Goal: Information Seeking & Learning: Learn about a topic

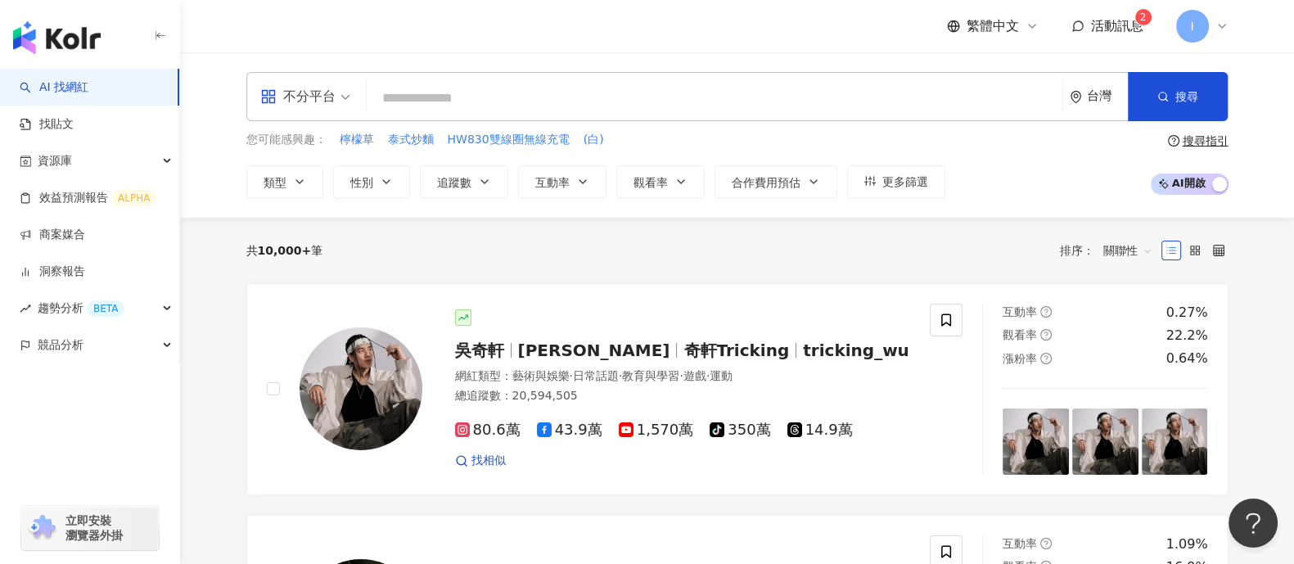
click at [615, 83] on input "search" at bounding box center [714, 98] width 683 height 31
click at [620, 101] on input "search" at bounding box center [714, 98] width 683 height 31
click at [489, 97] on input "search" at bounding box center [714, 98] width 683 height 31
click at [570, 83] on input "search" at bounding box center [714, 98] width 683 height 31
paste input "**********"
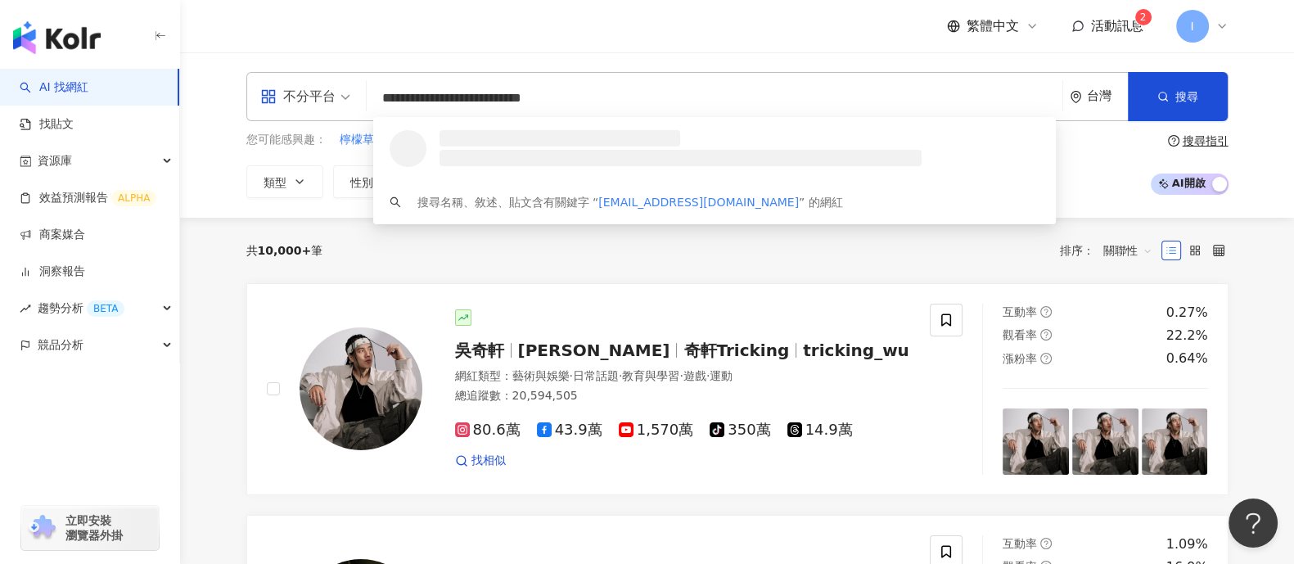
type input "**********"
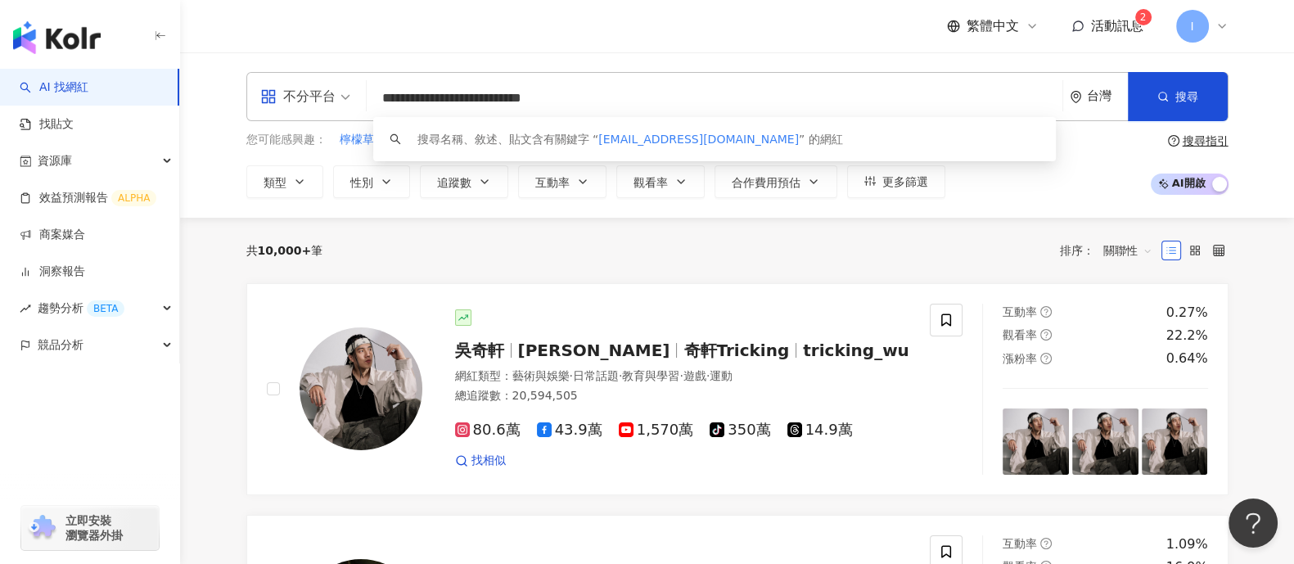
drag, startPoint x: 651, startPoint y: 97, endPoint x: 108, endPoint y: 101, distance: 542.6
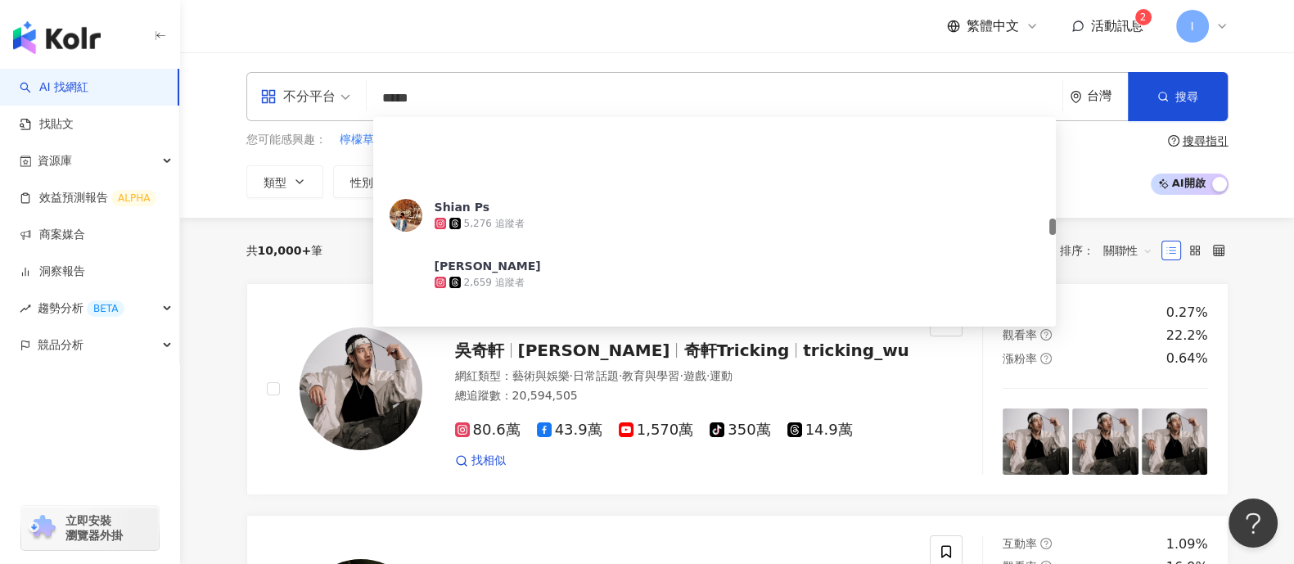
scroll to position [1431, 0]
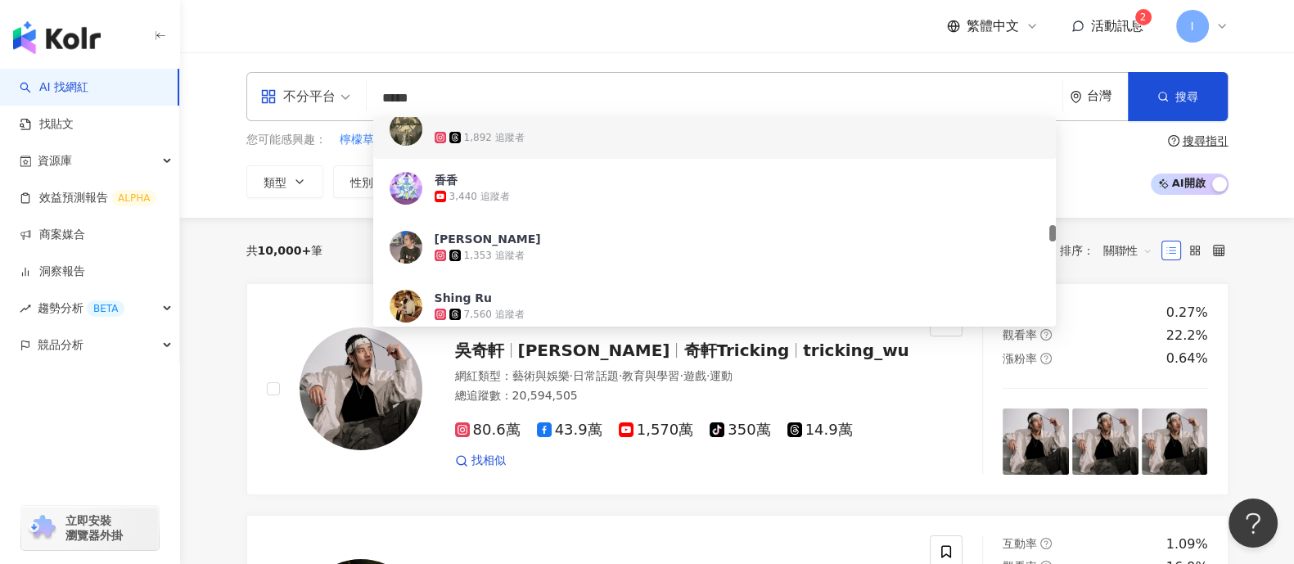
click at [513, 104] on input "*****" at bounding box center [714, 98] width 683 height 31
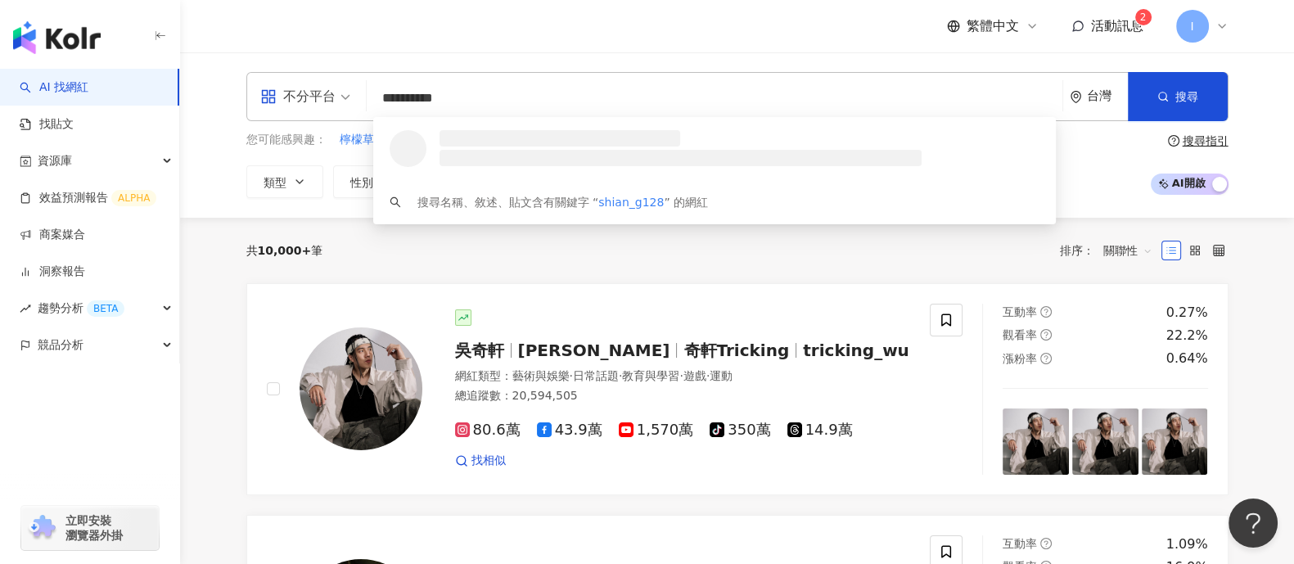
scroll to position [0, 0]
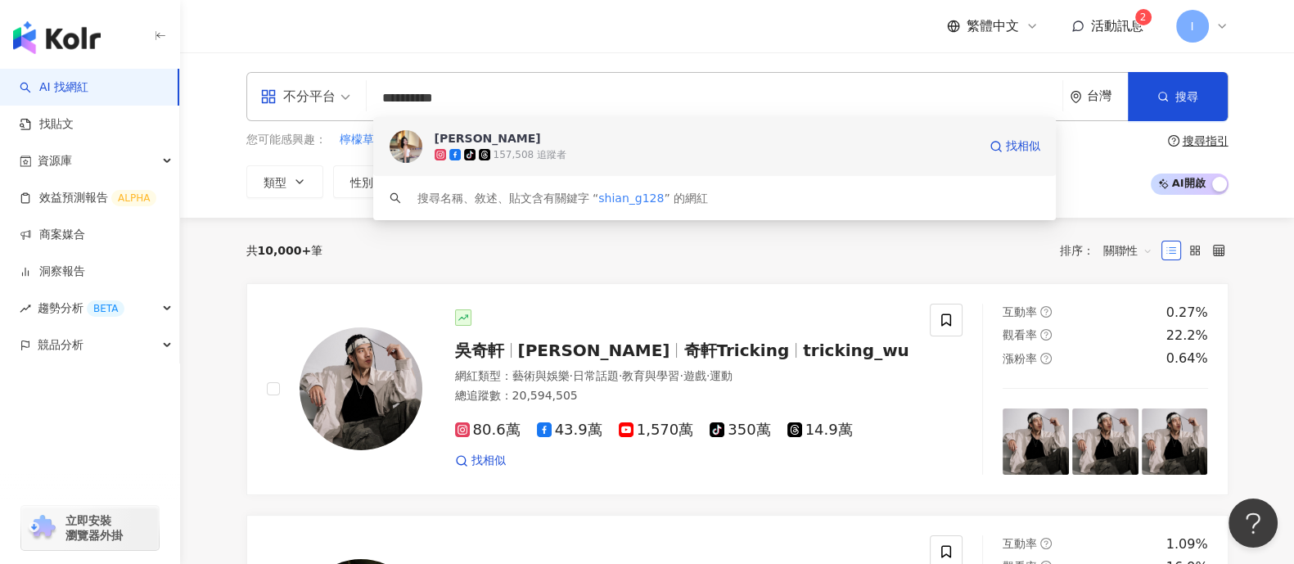
type input "**********"
click at [574, 133] on span "[PERSON_NAME]" at bounding box center [706, 138] width 543 height 16
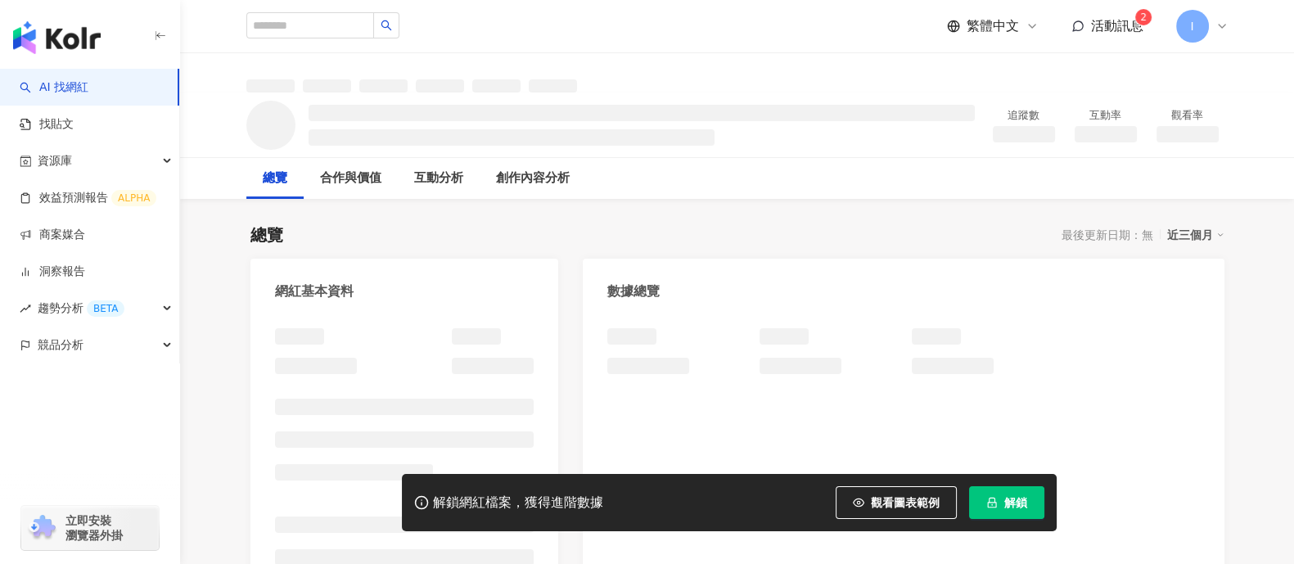
click at [1033, 489] on button "解鎖" at bounding box center [1006, 502] width 75 height 33
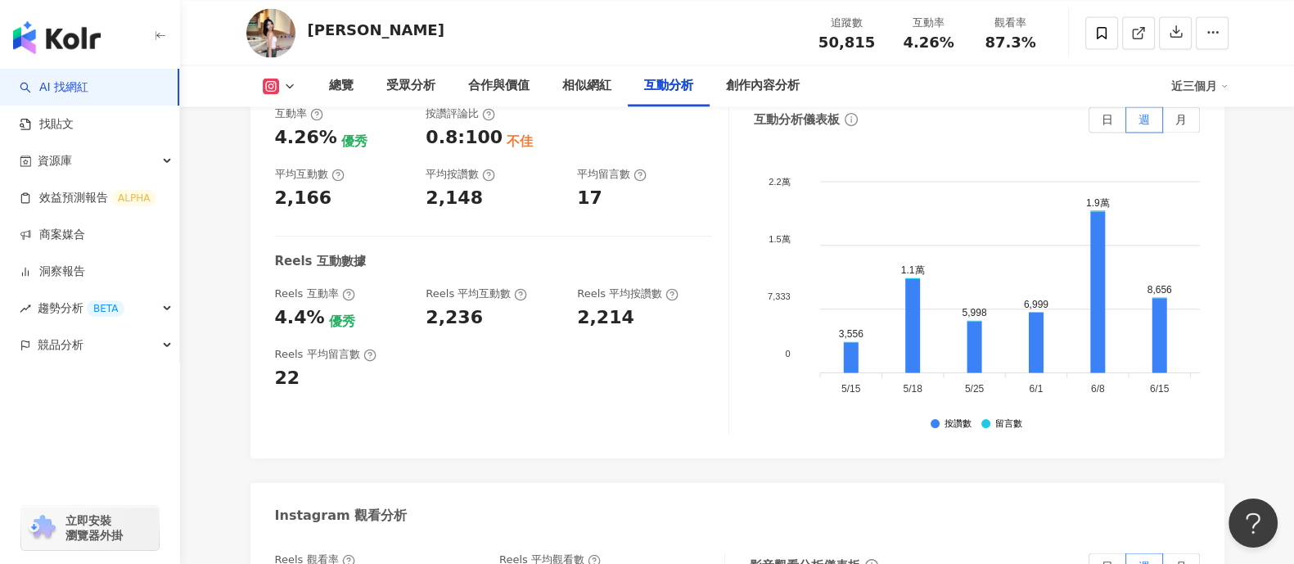
scroll to position [3333, 0]
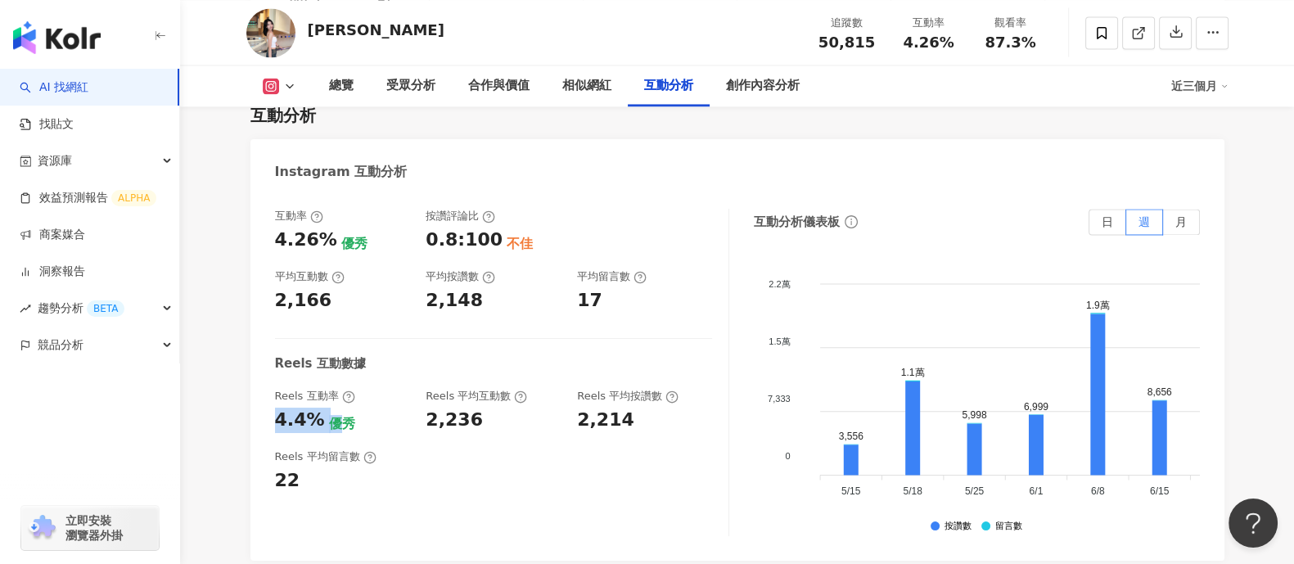
drag, startPoint x: 271, startPoint y: 358, endPoint x: 329, endPoint y: 365, distance: 58.6
click at [329, 365] on div "互動率 4.26% 優秀 按讚評論比 0.8:100 不佳 平均互動數 2,166 平均按讚數 2,148 平均留言數 17 Reels 互動數據 Reels…" at bounding box center [737, 376] width 974 height 368
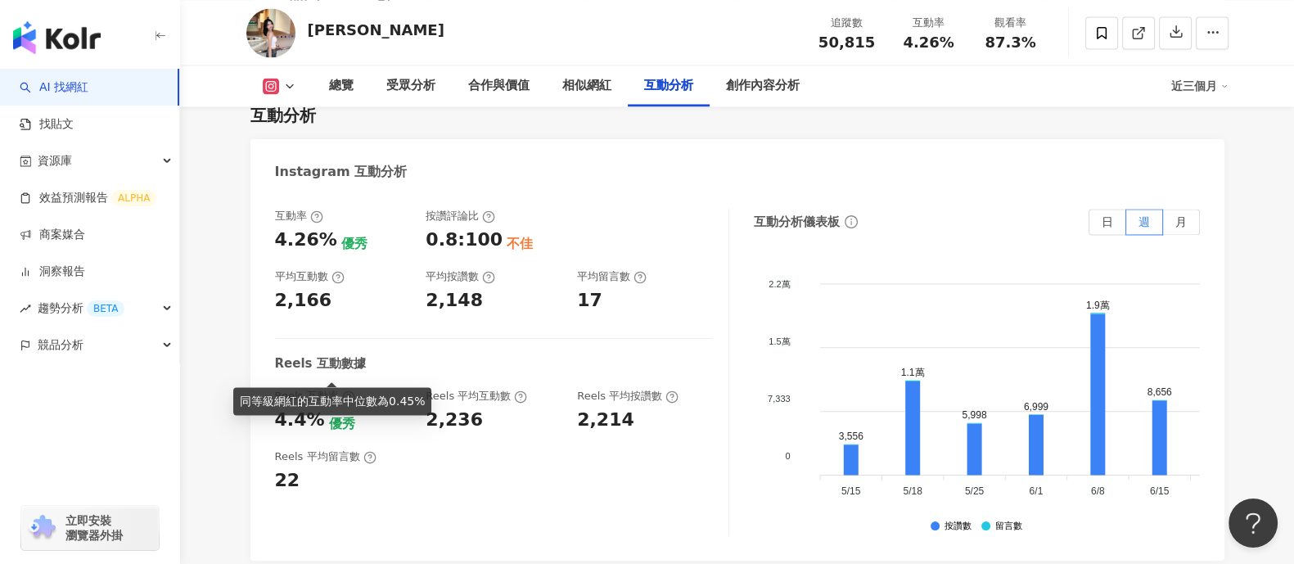
click at [360, 408] on div "4.4% 優秀" at bounding box center [342, 420] width 135 height 25
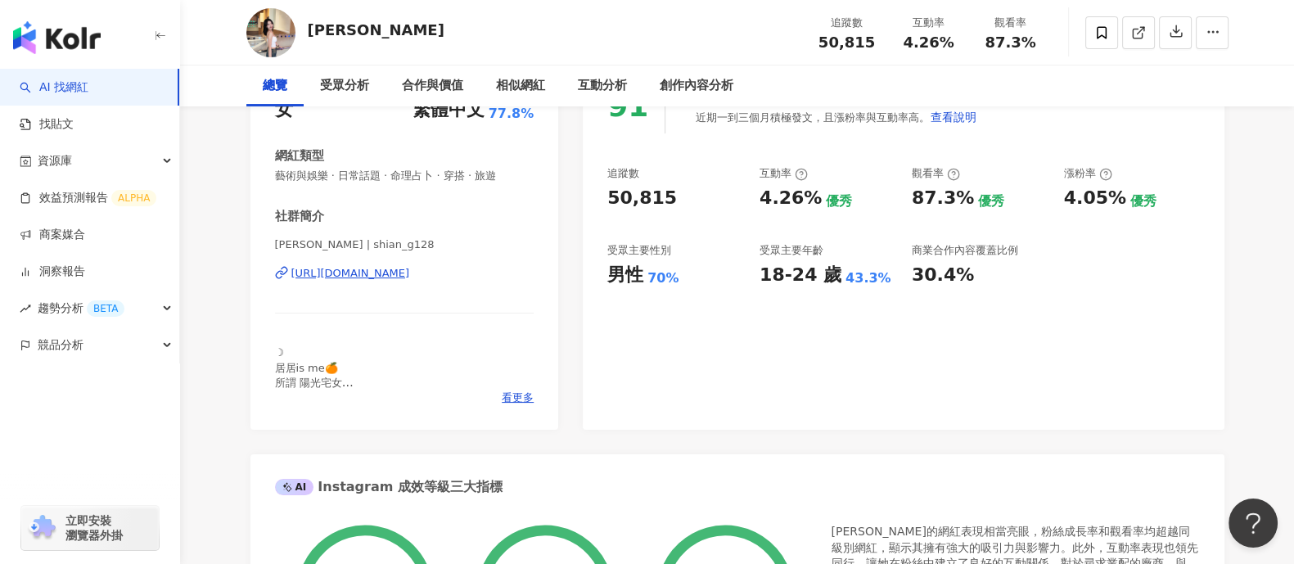
scroll to position [307, 0]
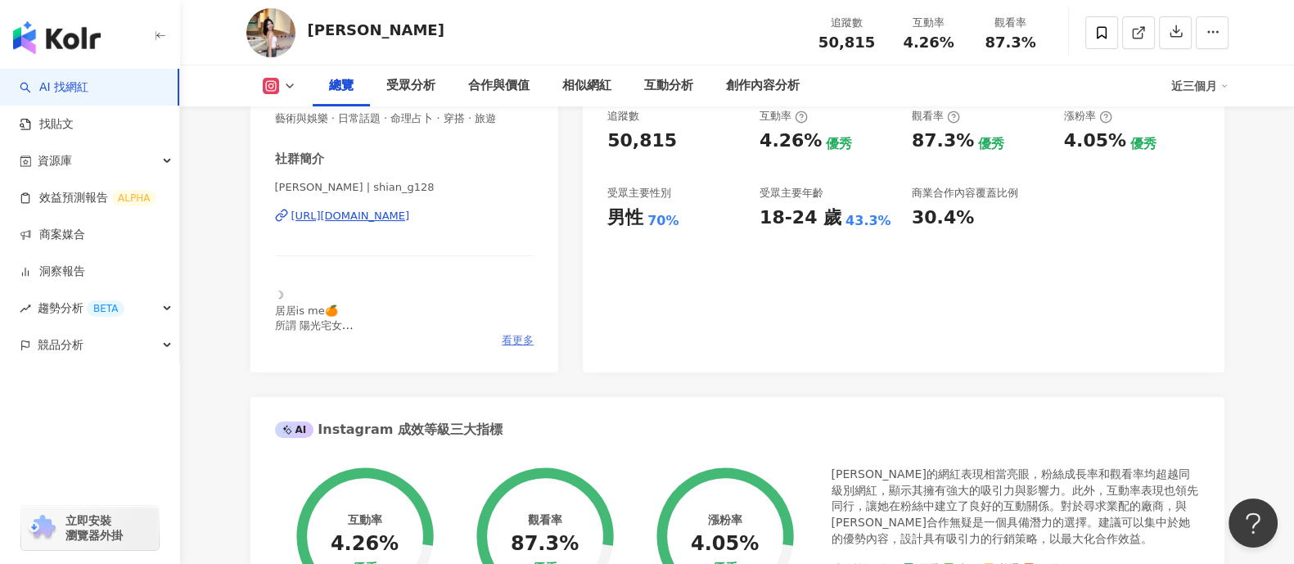
click at [514, 341] on span "看更多" at bounding box center [518, 340] width 32 height 15
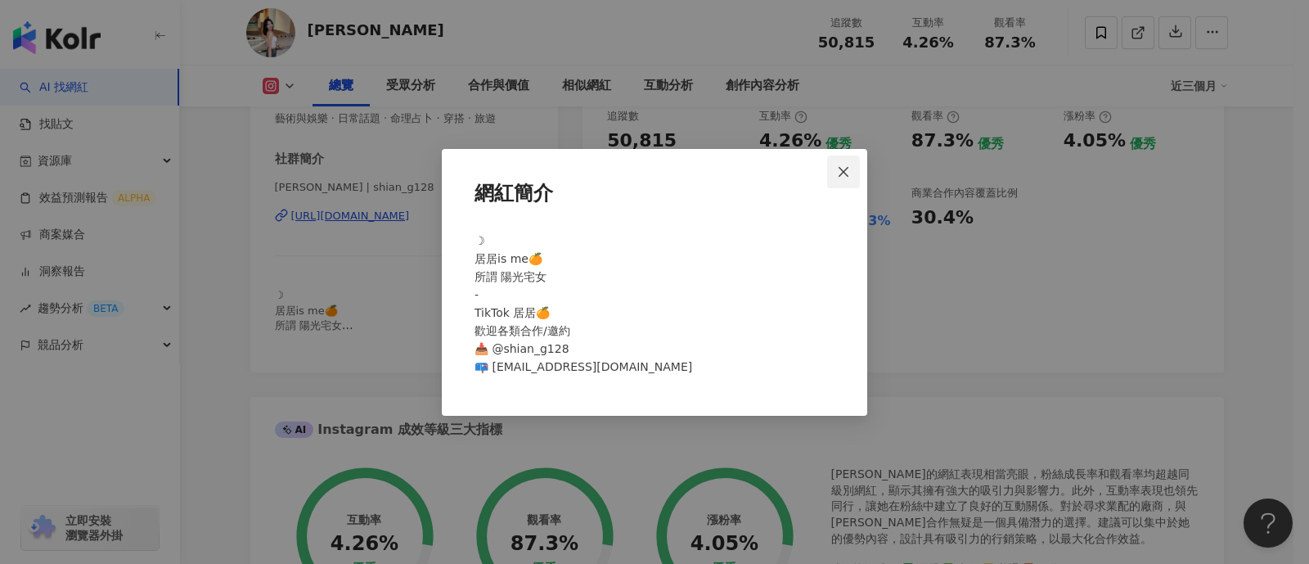
click at [852, 169] on span "Close" at bounding box center [843, 171] width 33 height 13
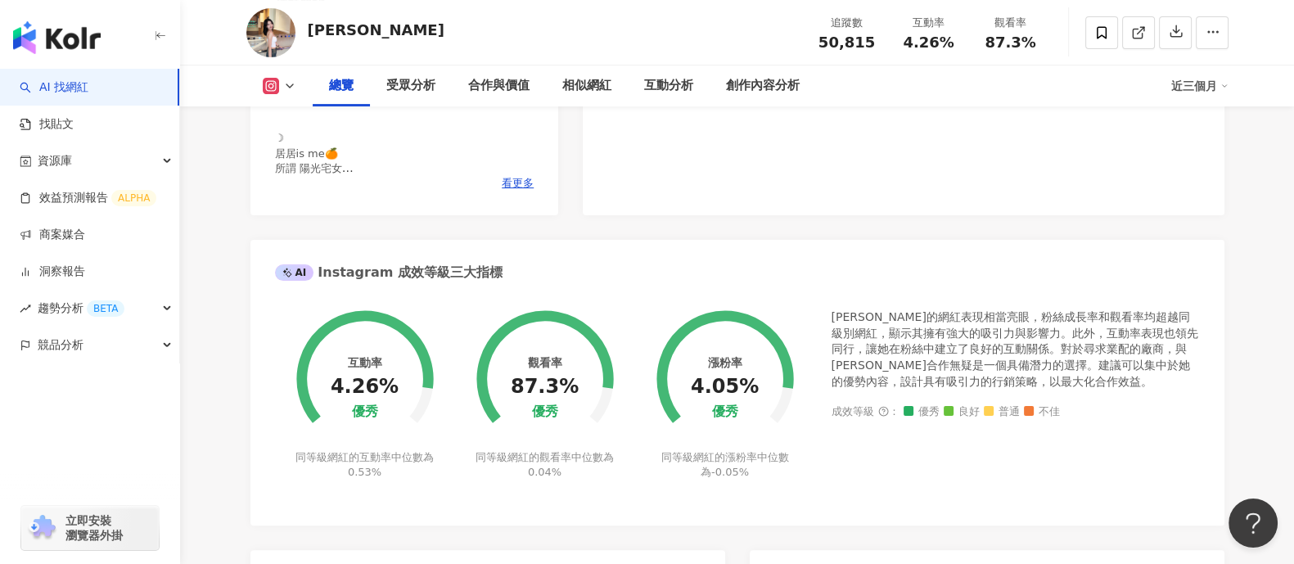
scroll to position [498, 0]
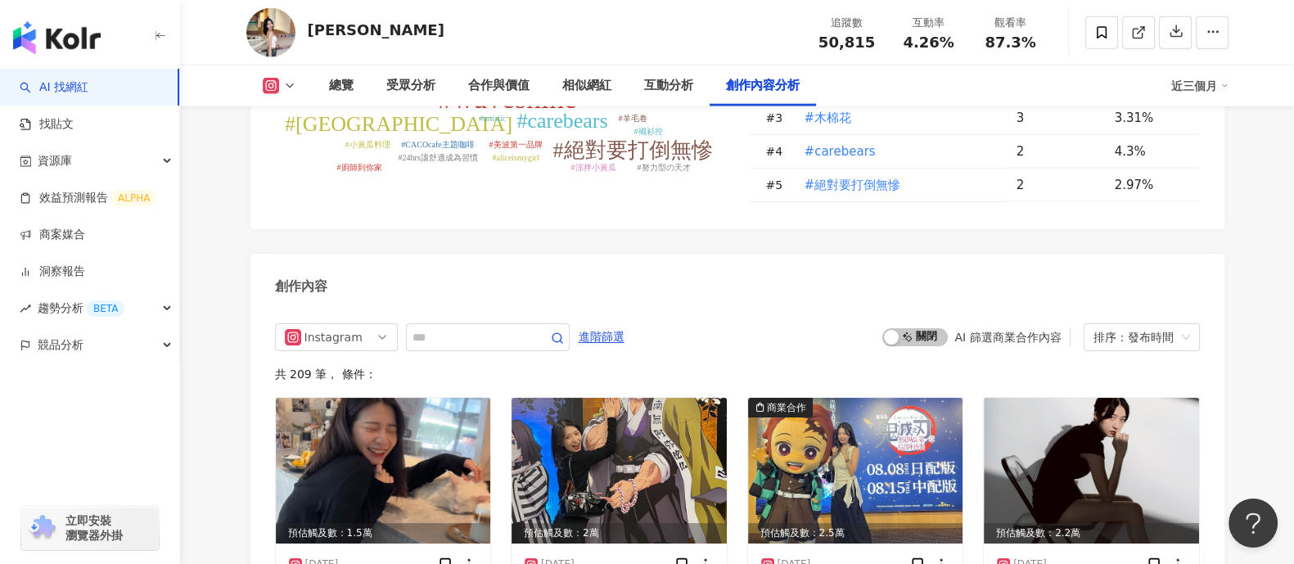
scroll to position [5213, 0]
